Goal: Navigation & Orientation: Find specific page/section

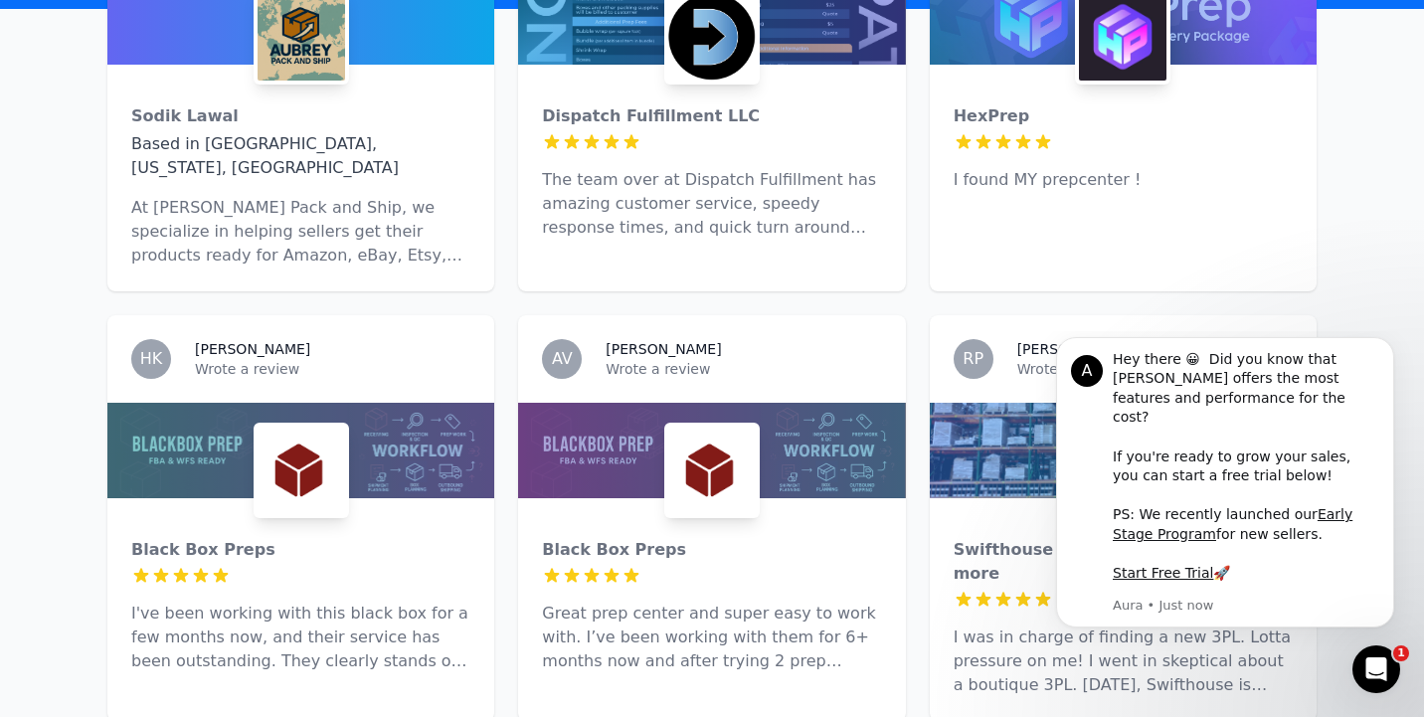
scroll to position [969, 0]
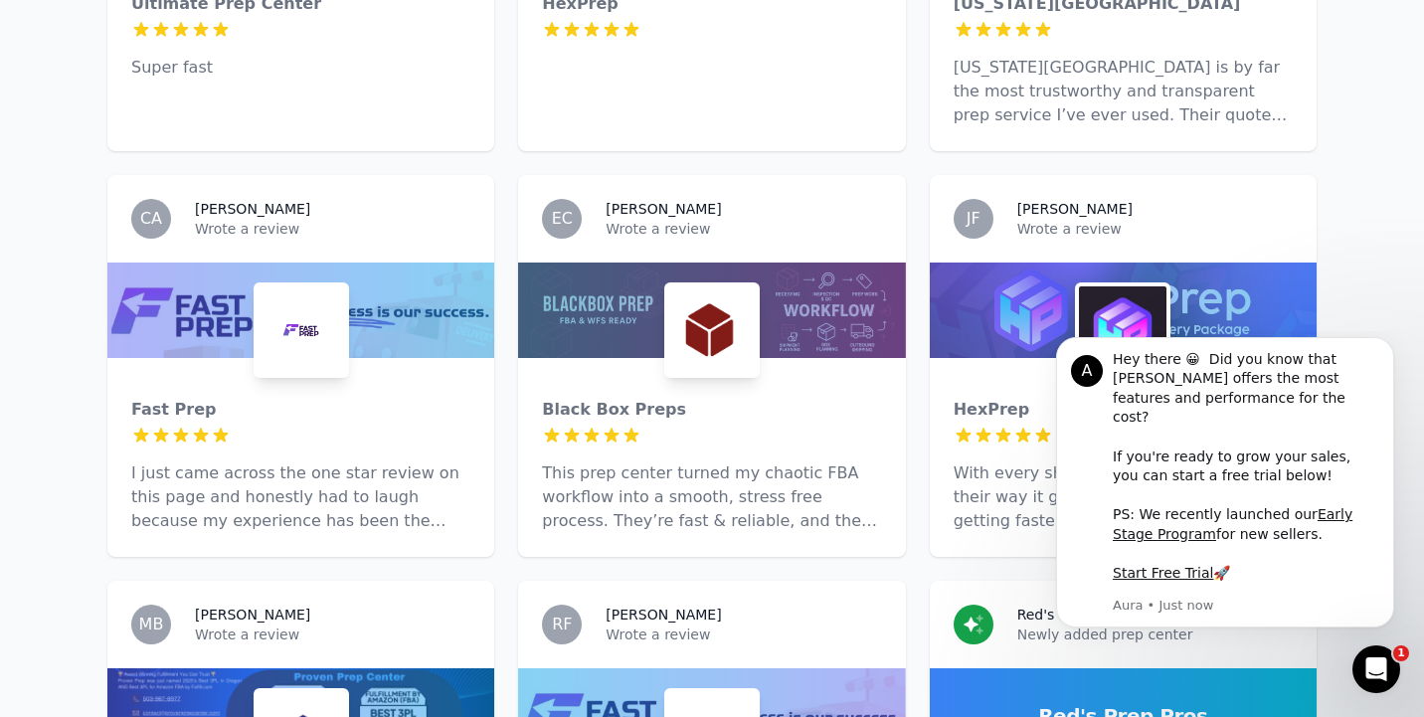
scroll to position [1777, 0]
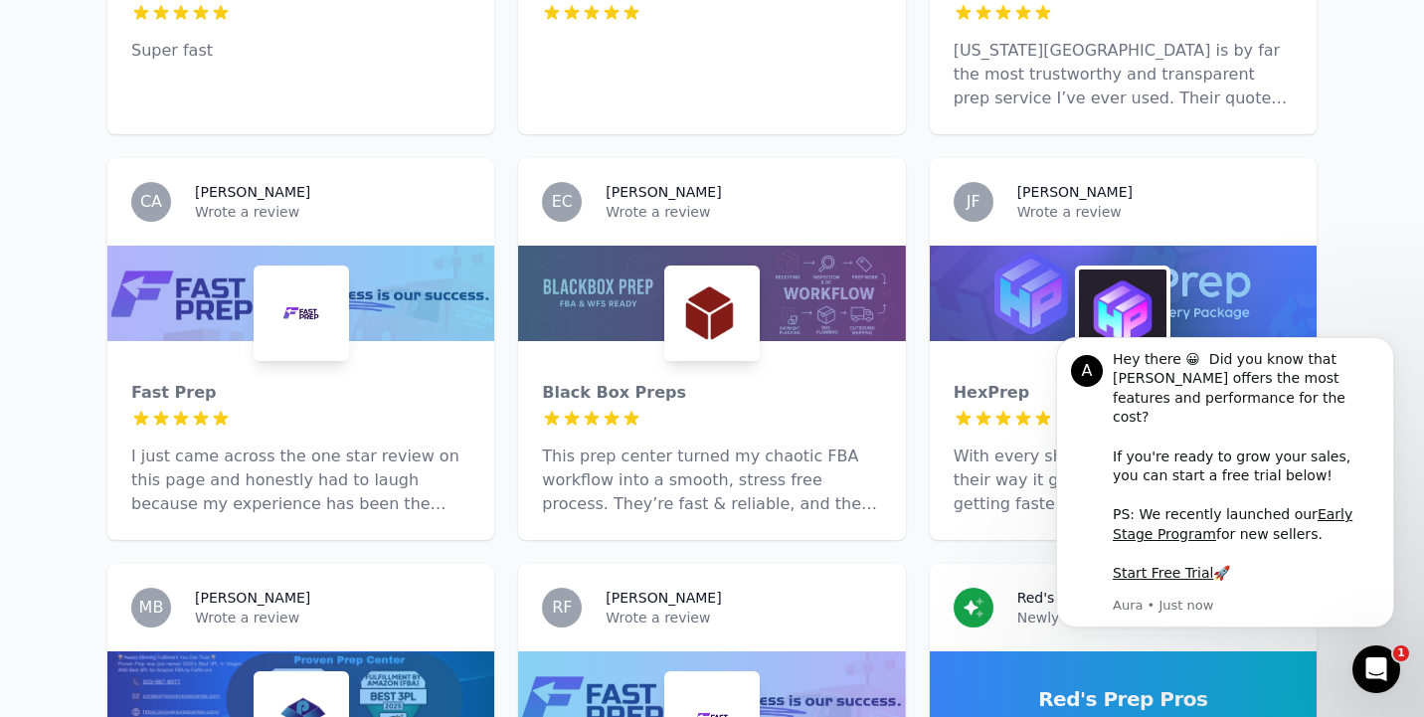
click at [709, 269] on img at bounding box center [712, 313] width 88 height 88
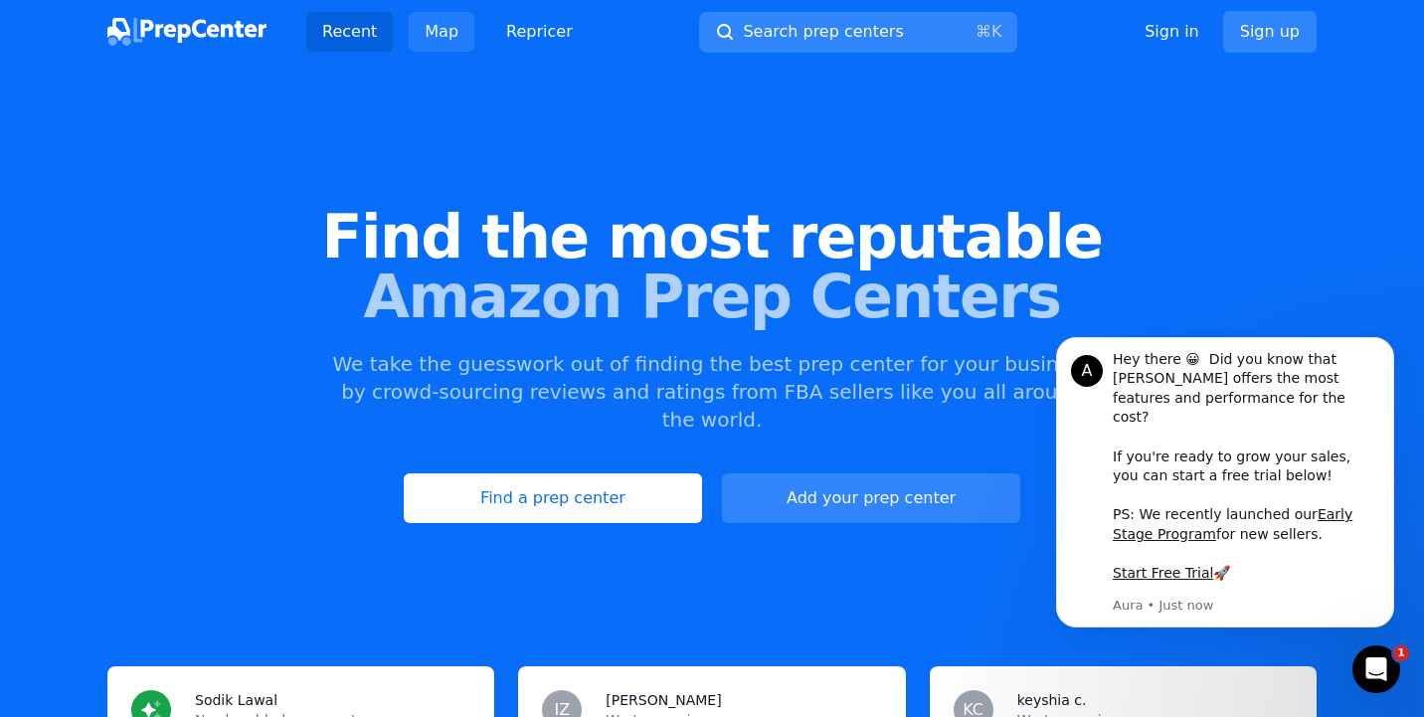
click at [433, 33] on link "Map" at bounding box center [442, 32] width 66 height 40
